Goal: Information Seeking & Learning: Learn about a topic

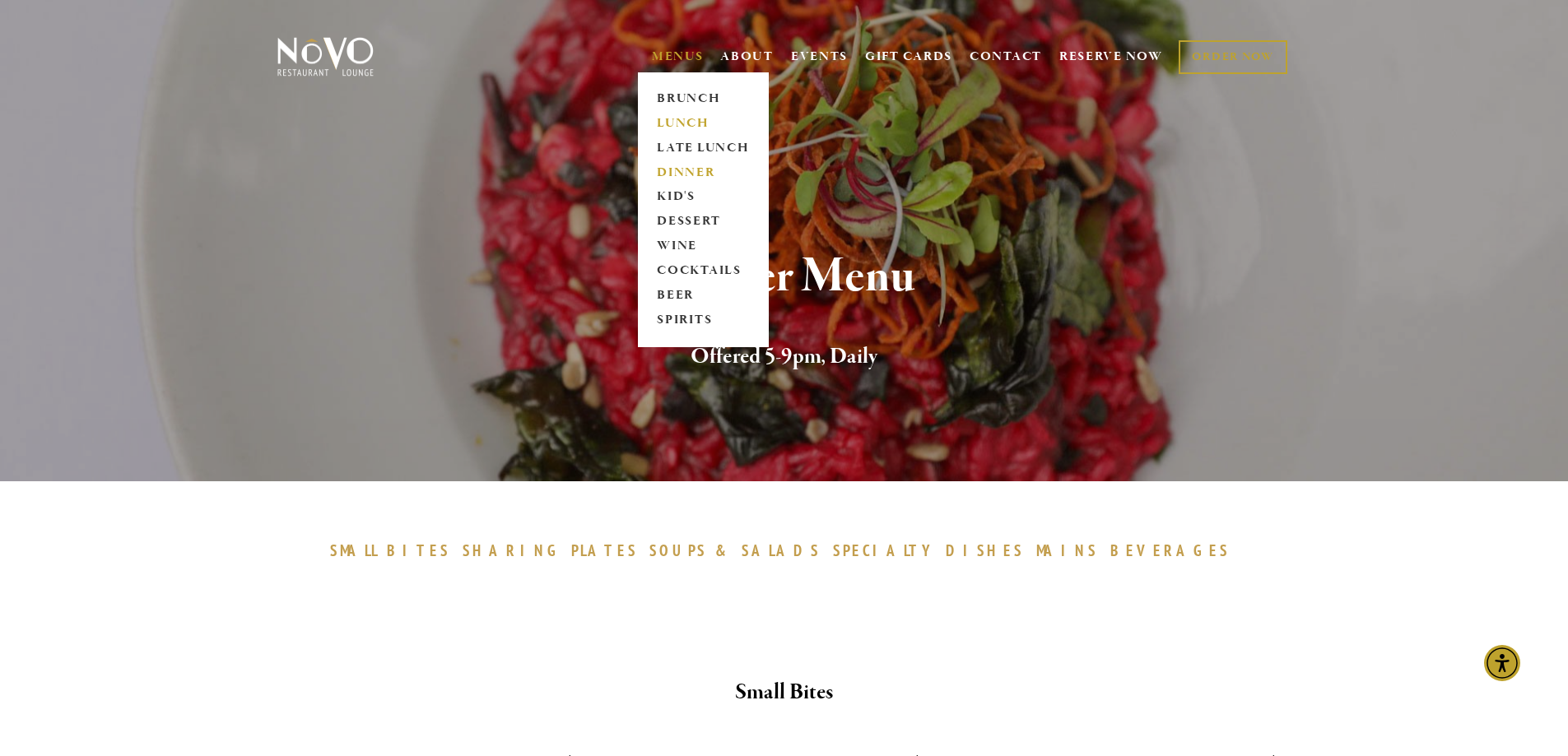
click at [681, 114] on link "LUNCH" at bounding box center [703, 123] width 103 height 24
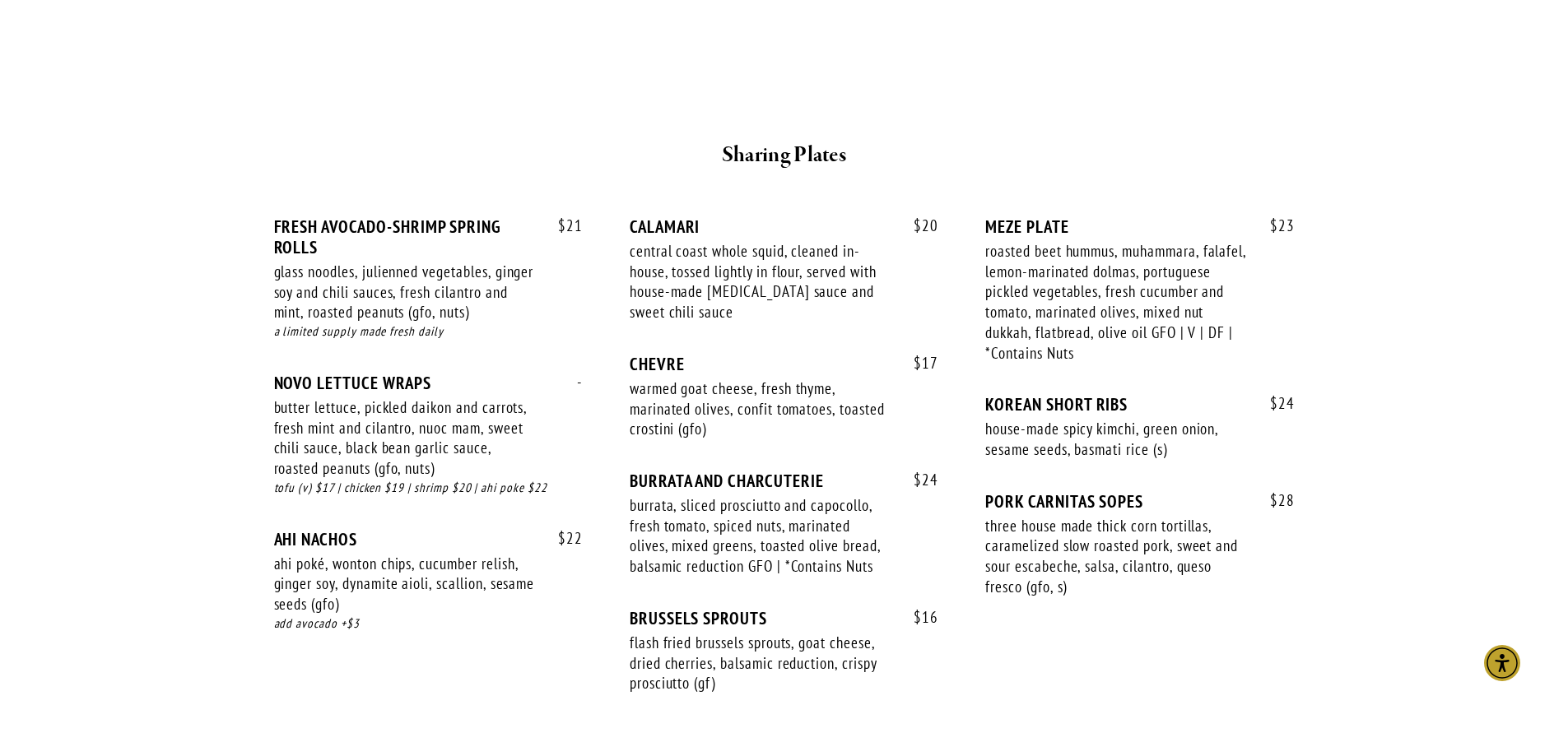
scroll to position [1070, 0]
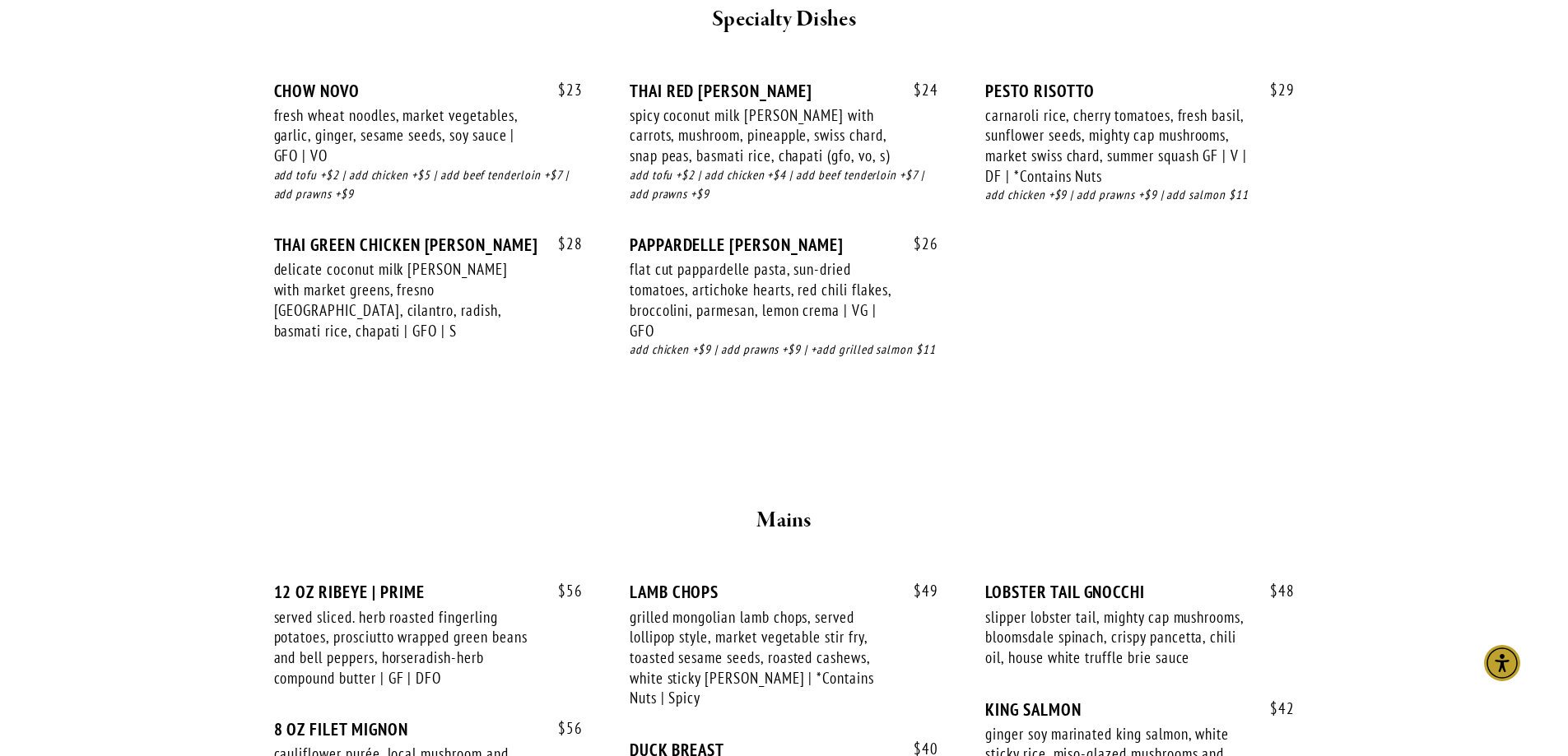
scroll to position [2551, 0]
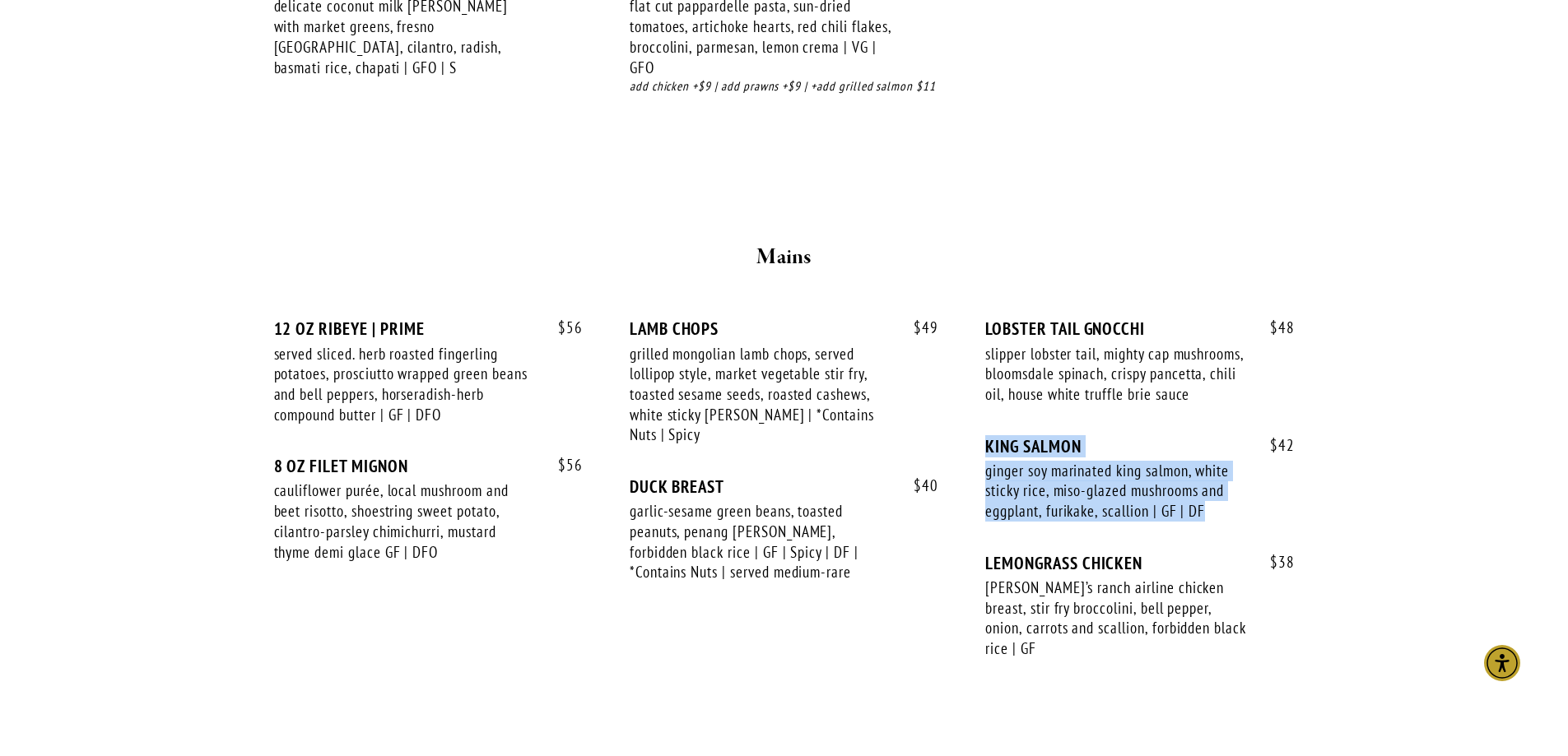
drag, startPoint x: 1209, startPoint y: 535, endPoint x: 986, endPoint y: 459, distance: 235.6
click at [986, 459] on div "$ 42 KING SALMON ginger soy marinated king salmon, white sticky rice, miso-glaz…" at bounding box center [1139, 495] width 309 height 117
copy div "KING SALMON ginger soy marinated king salmon, white sticky rice, miso-glazed mu…"
click at [1242, 522] on div "ginger soy marinated king salmon, white sticky rice, miso-glazed mushrooms and …" at bounding box center [1116, 491] width 262 height 61
